Goal: Transaction & Acquisition: Purchase product/service

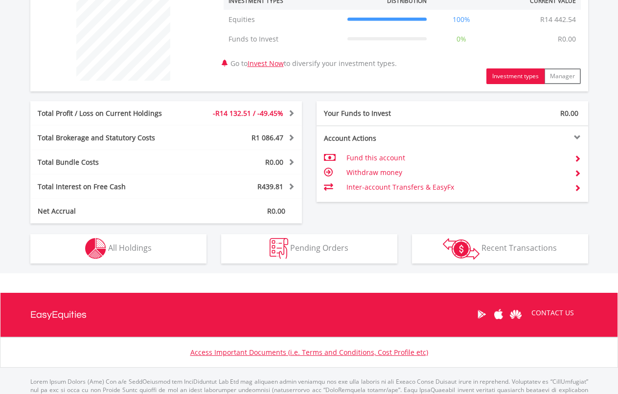
scroll to position [433, 0]
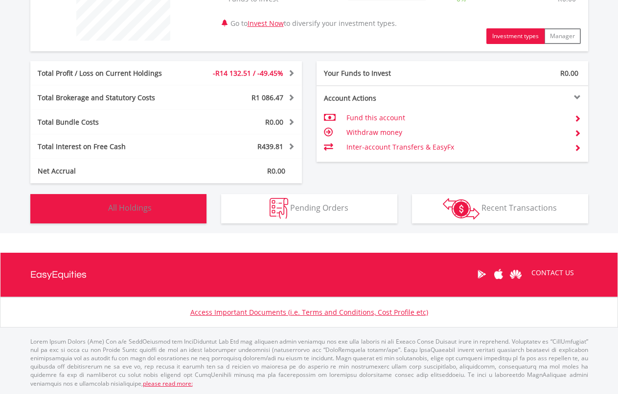
click at [168, 212] on button "Holdings All Holdings" at bounding box center [118, 208] width 176 height 29
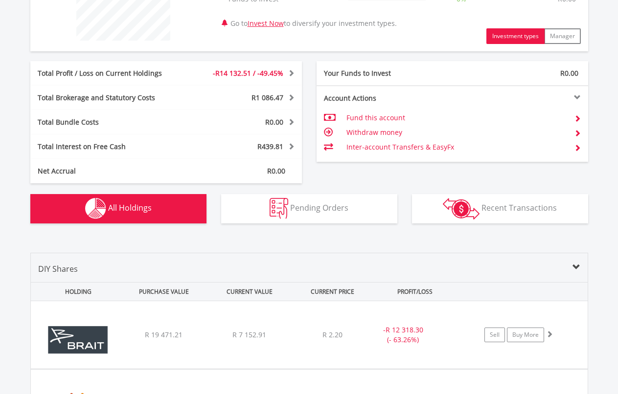
scroll to position [685, 0]
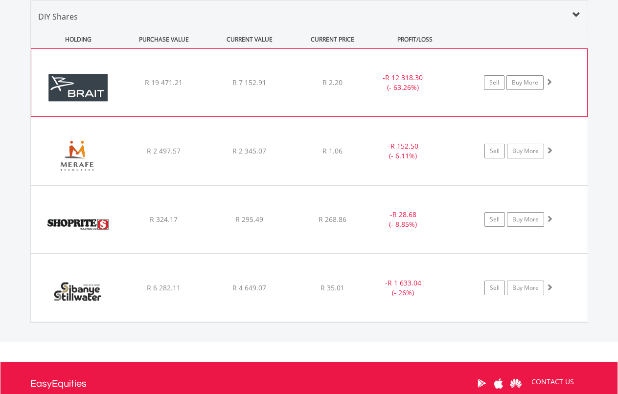
click at [184, 94] on div "﻿ Brait SE R 19 471.21 R 7 152.91 R 2.20 - R 12 318.30 (- 63.26%) Sell Buy More" at bounding box center [308, 82] width 555 height 67
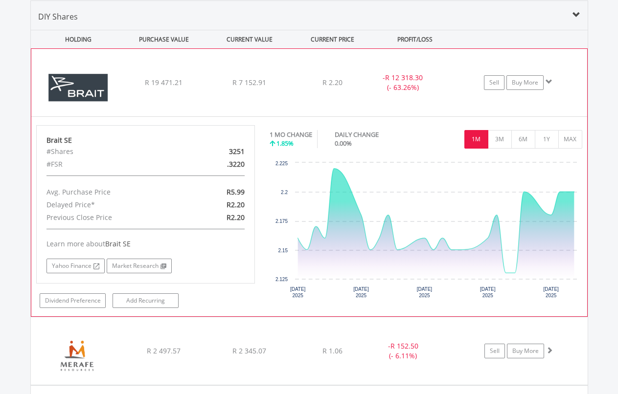
click at [184, 94] on div "﻿ Brait SE R 19 471.21 R 7 152.91 R 2.20 - R 12 318.30 (- 63.26%) Sell Buy More" at bounding box center [308, 82] width 555 height 67
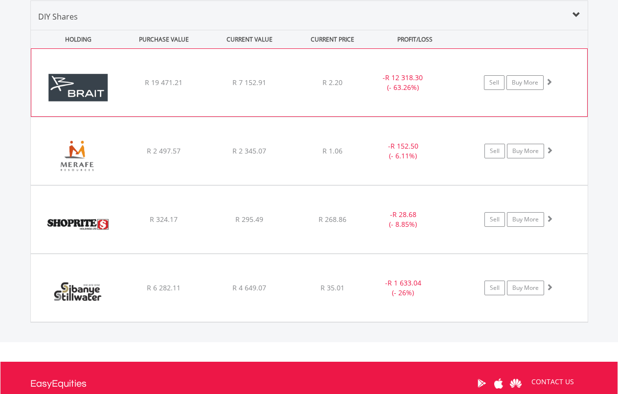
click at [258, 88] on div "R 7 152.91" at bounding box center [249, 83] width 83 height 10
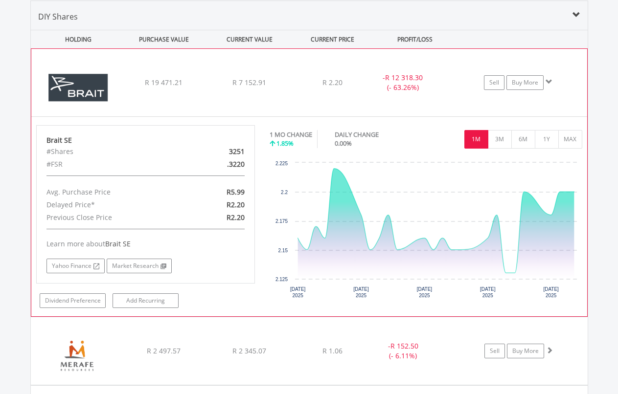
click at [258, 88] on div "R 7 152.91" at bounding box center [249, 83] width 83 height 10
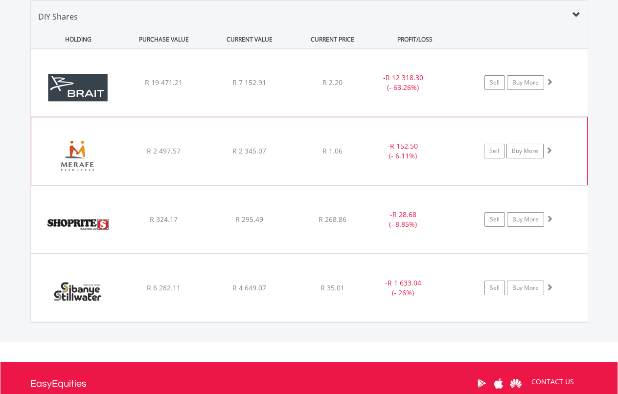
click at [245, 116] on div "﻿ Merafe Resources Limited R 2 497.57 R 2 345.07 R 1.06 - R 152.50 (- 6.11%) Se…" at bounding box center [309, 82] width 556 height 67
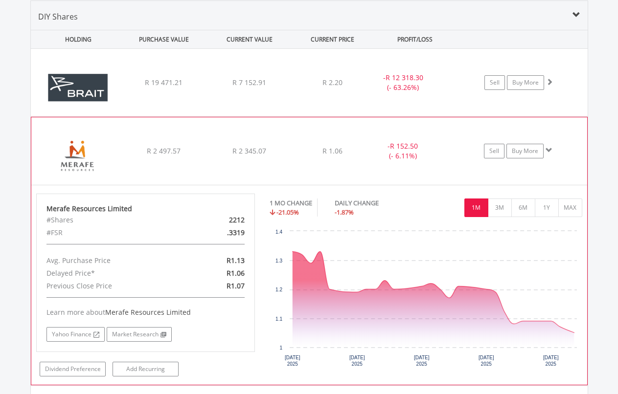
scroll to position [749, 0]
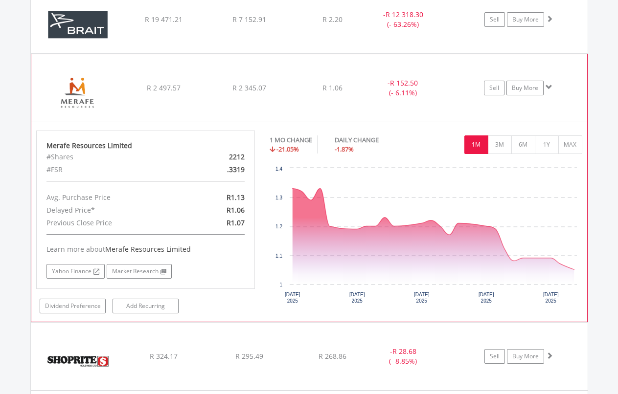
click at [234, 53] on div "﻿ Merafe Resources Limited R 2 497.57 R 2 345.07 R 1.06 - R 152.50 (- 6.11%) Se…" at bounding box center [309, 19] width 556 height 67
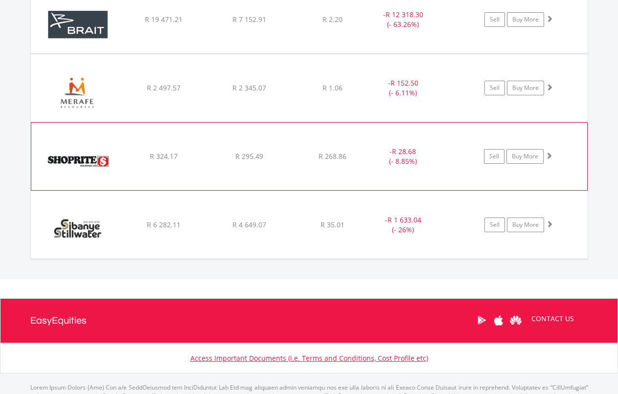
click at [289, 53] on div "﻿ Shoprite Holdings Limited R 324.17 R 295.49 R 268.86 - R 28.68 (- 8.85%) Sell…" at bounding box center [309, 19] width 556 height 67
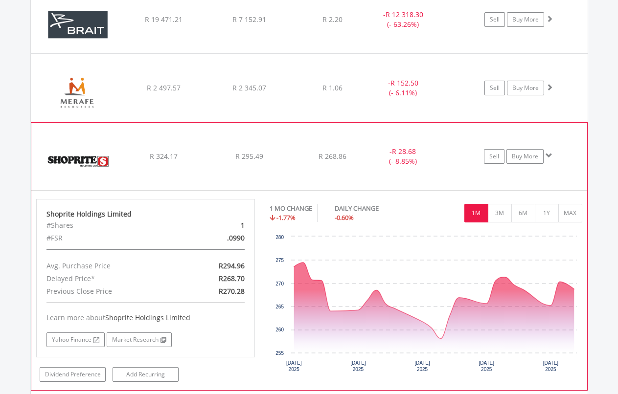
click at [275, 24] on div "R 295.49" at bounding box center [249, 20] width 84 height 10
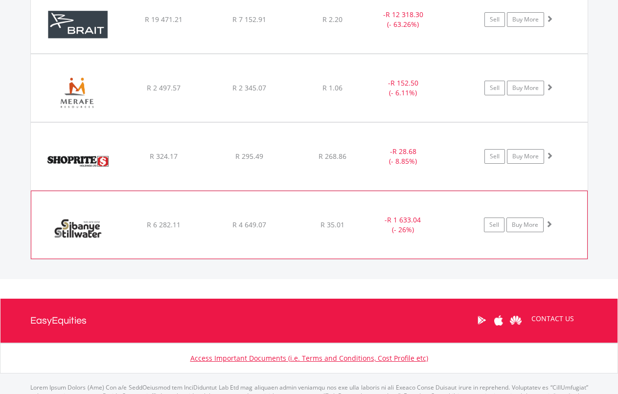
click at [291, 53] on div "﻿ Sibanye Stillwater Limited R 6 282.11 R 4 649.07 R 35.01 - R 1 633.04 (- 26%)…" at bounding box center [309, 19] width 556 height 67
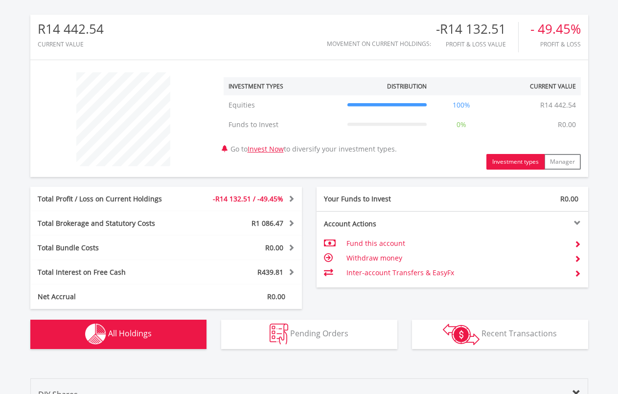
scroll to position [0, 0]
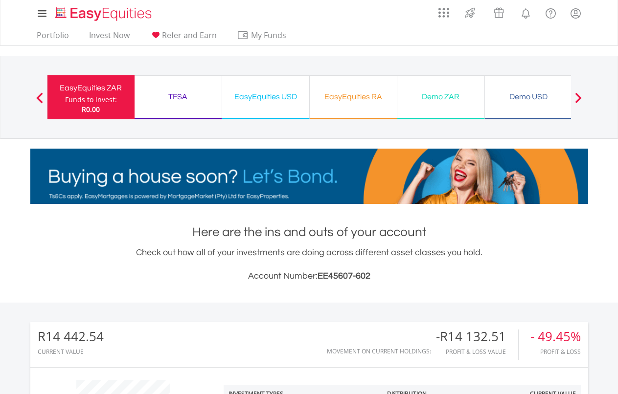
click at [254, 103] on div "EasyEquities USD" at bounding box center [265, 97] width 75 height 14
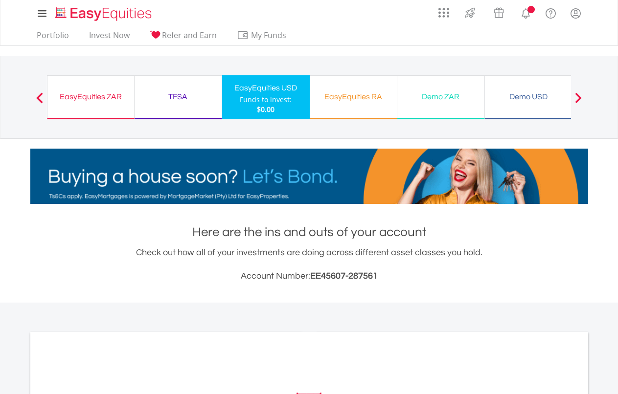
scroll to position [250, 0]
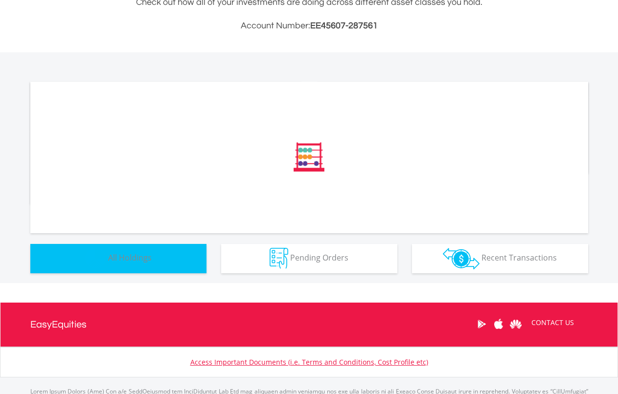
click at [173, 256] on button "Holdings All Holdings" at bounding box center [118, 258] width 176 height 29
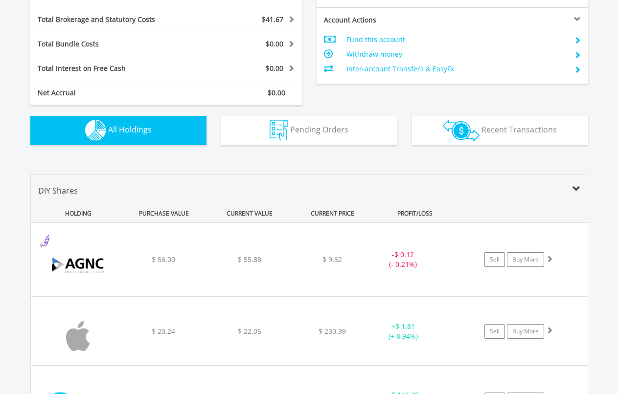
scroll to position [673, 0]
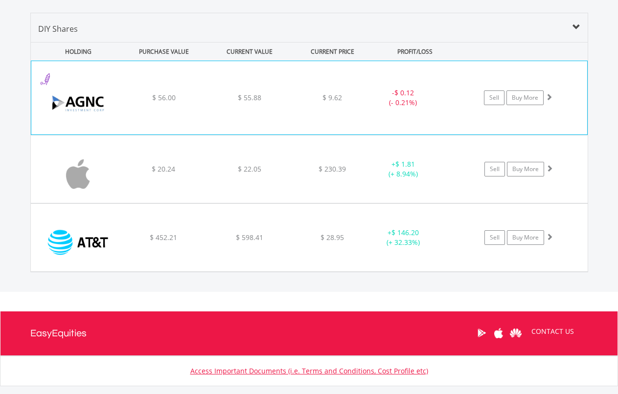
click at [166, 122] on div "﻿ AGNC Investment Corp $ 56.00 $ 55.88 $ 9.62 - $ 0.12 (- 0.21%) Sell Buy More" at bounding box center [308, 97] width 555 height 73
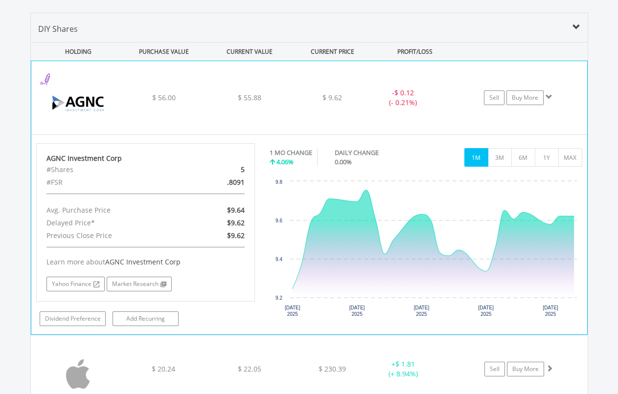
click at [186, 115] on div "﻿ AGNC Investment Corp $ 56.00 $ 55.88 $ 9.62 - $ 0.12 (- 0.21%) Sell Buy More" at bounding box center [308, 97] width 555 height 73
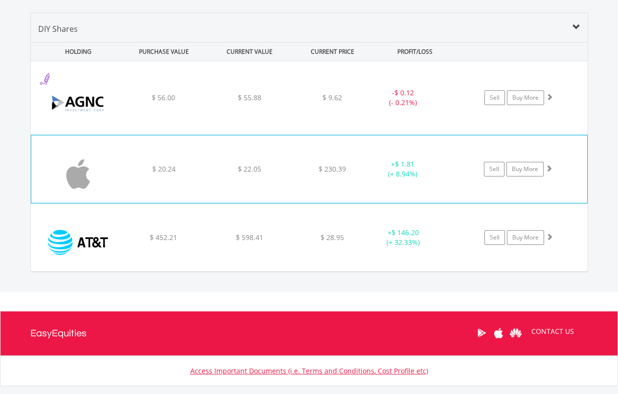
click at [239, 134] on div "﻿ Apple Inc $ 20.24 $ 22.05 $ 230.39 + $ 1.81 (+ 8.94%) Sell Buy More" at bounding box center [309, 97] width 556 height 73
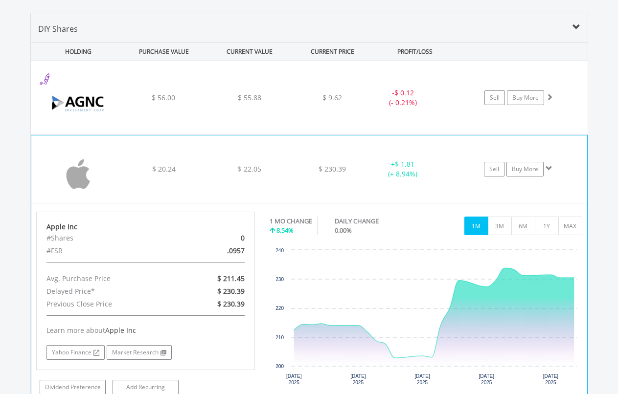
click at [251, 134] on div "﻿ Apple Inc $ 20.24 $ 22.05 $ 230.39 + $ 1.81 (+ 8.94%) Sell Buy More" at bounding box center [309, 97] width 556 height 73
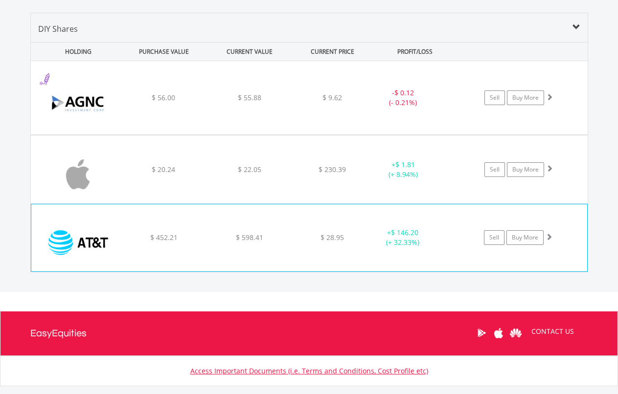
click at [273, 134] on div "﻿ At&T Inc $ 452.21 $ 598.41 $ 28.95 + $ 146.20 (+ 32.33%) Sell Buy More" at bounding box center [309, 97] width 556 height 73
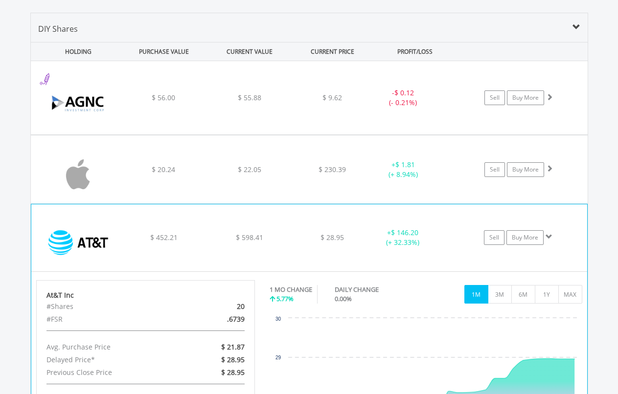
click at [303, 134] on div "﻿ At&T Inc $ 452.21 $ 598.41 $ 28.95 + $ 146.20 (+ 32.33%) Sell Buy More" at bounding box center [309, 97] width 556 height 73
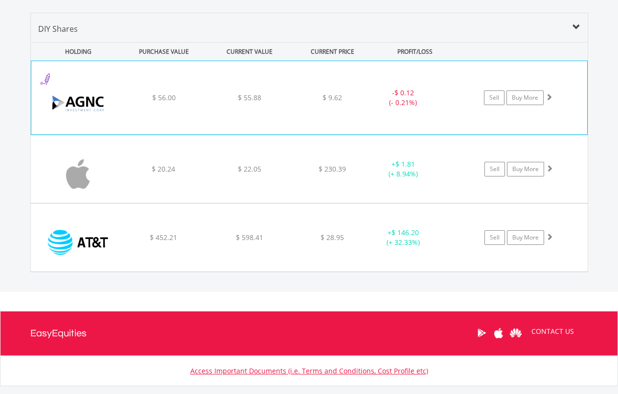
scroll to position [0, 0]
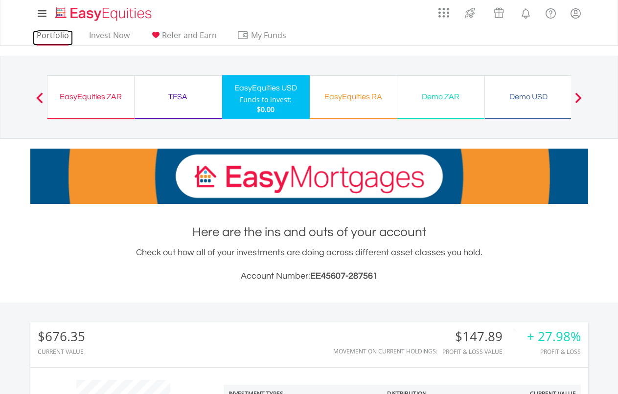
click at [56, 36] on link "Portfolio" at bounding box center [53, 37] width 40 height 15
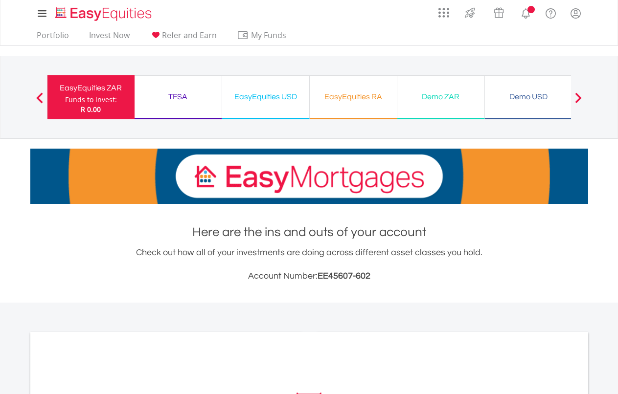
scroll to position [275, 0]
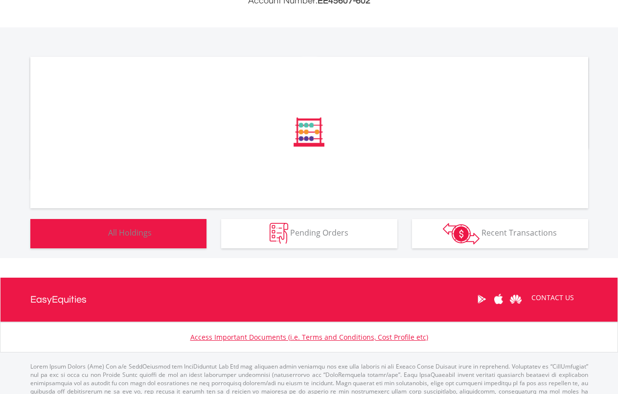
click at [179, 240] on button "Holdings All Holdings" at bounding box center [118, 233] width 176 height 29
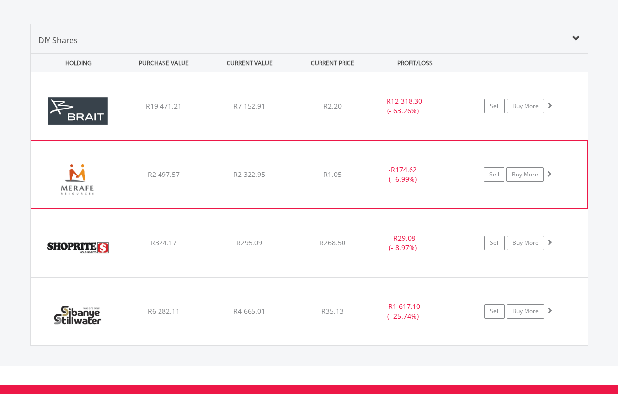
scroll to position [632, 0]
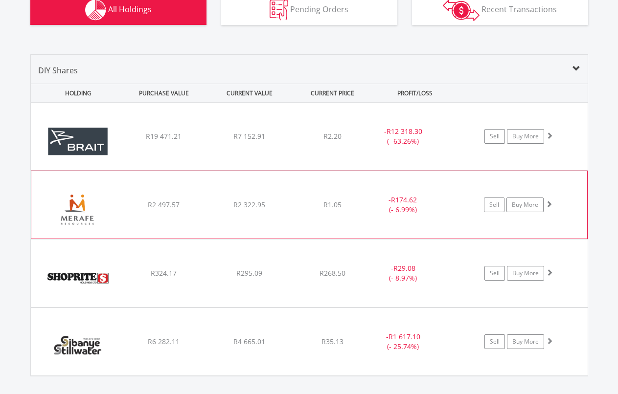
click at [363, 141] on div "R1.05" at bounding box center [332, 137] width 78 height 10
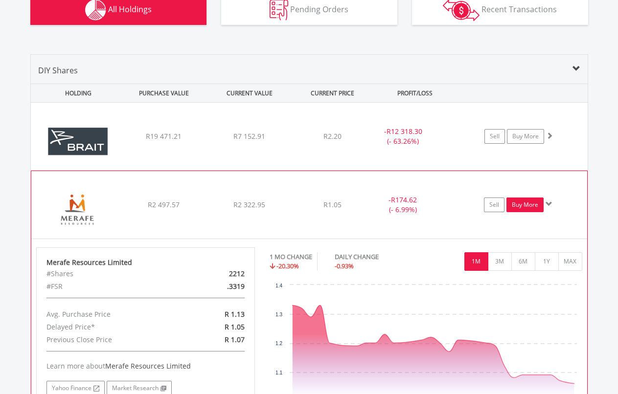
click at [521, 202] on link "Buy More" at bounding box center [524, 205] width 37 height 15
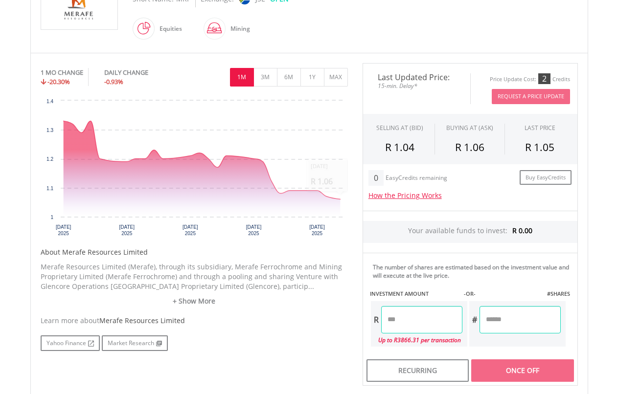
scroll to position [271, 0]
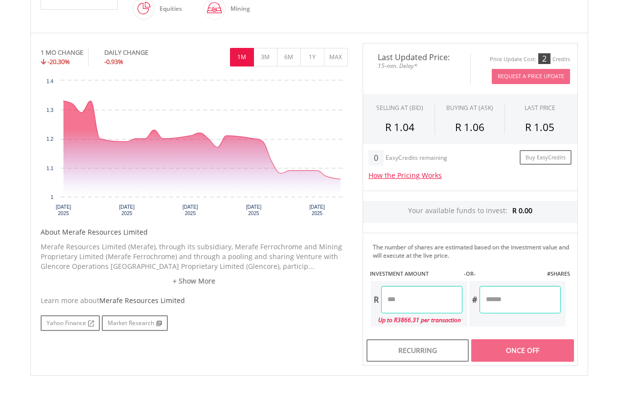
click at [403, 291] on input "number" at bounding box center [421, 299] width 81 height 27
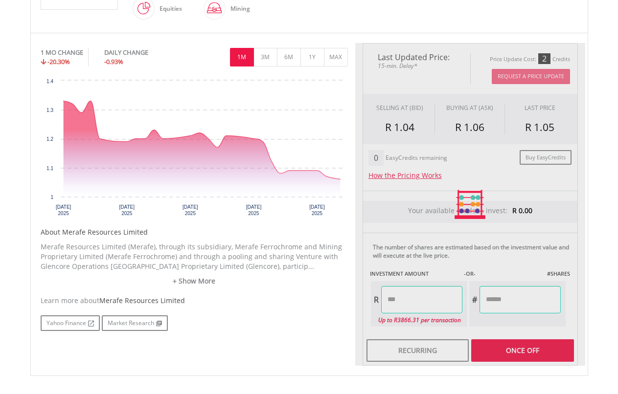
click at [521, 297] on input "number" at bounding box center [519, 299] width 81 height 27
type input "*******"
type input "********"
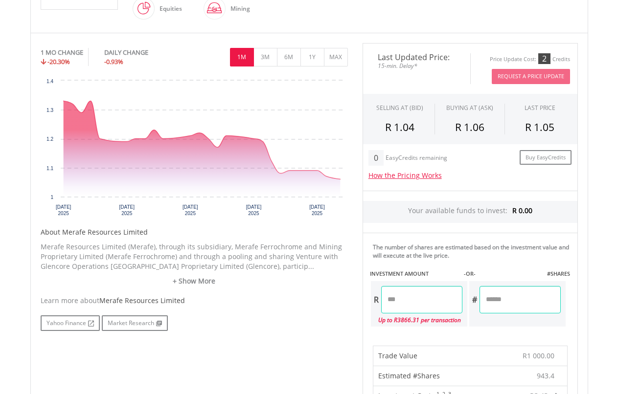
scroll to position [0, 0]
